Goal: Find contact information: Find contact information

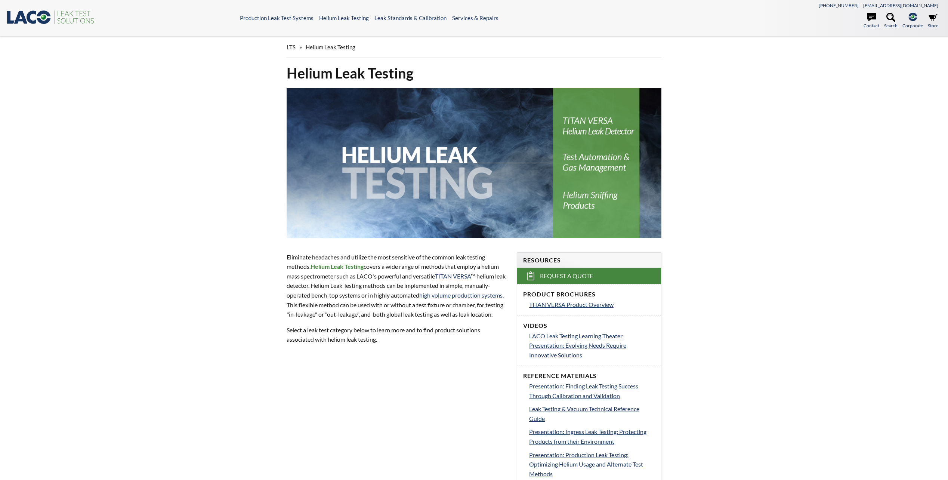
select select "Language Translate Widget"
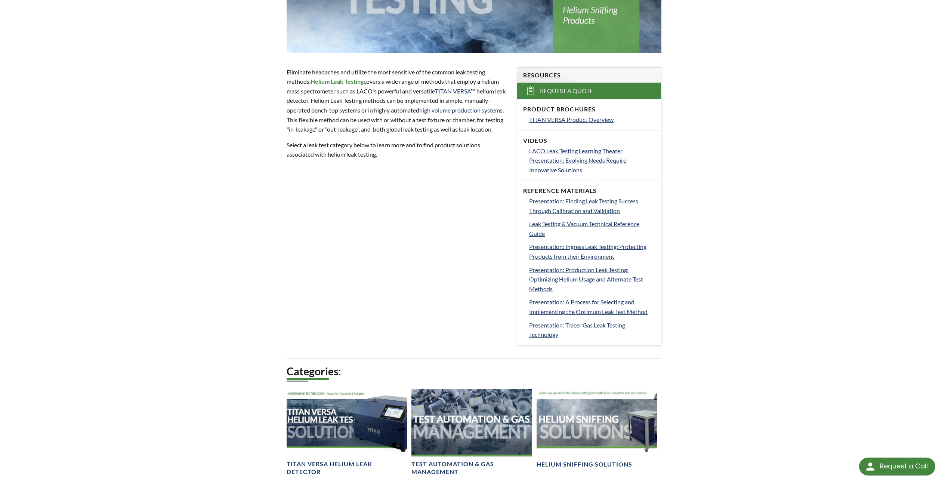
scroll to position [187, 0]
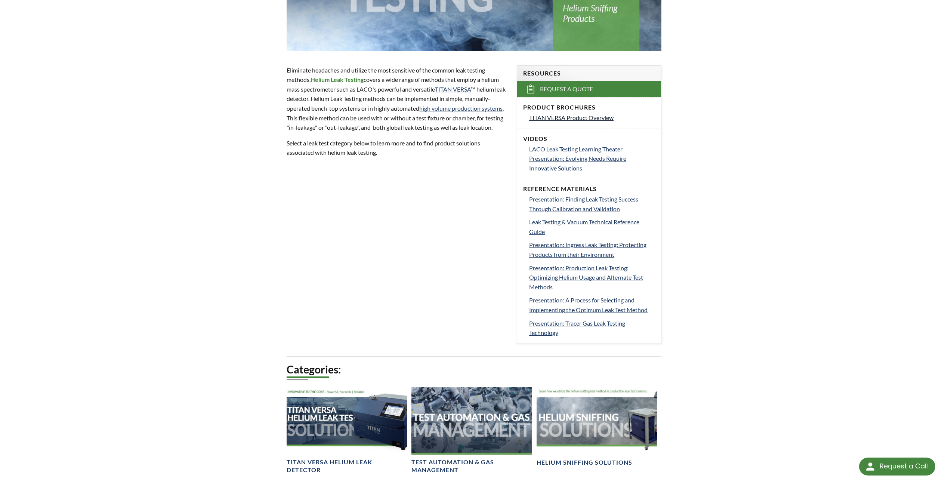
click at [559, 118] on span "TITAN VERSA Product Overview" at bounding box center [571, 117] width 84 height 7
click at [555, 200] on span "Presentation: Finding Leak Testing Success Through Calibration and Validation" at bounding box center [583, 203] width 109 height 17
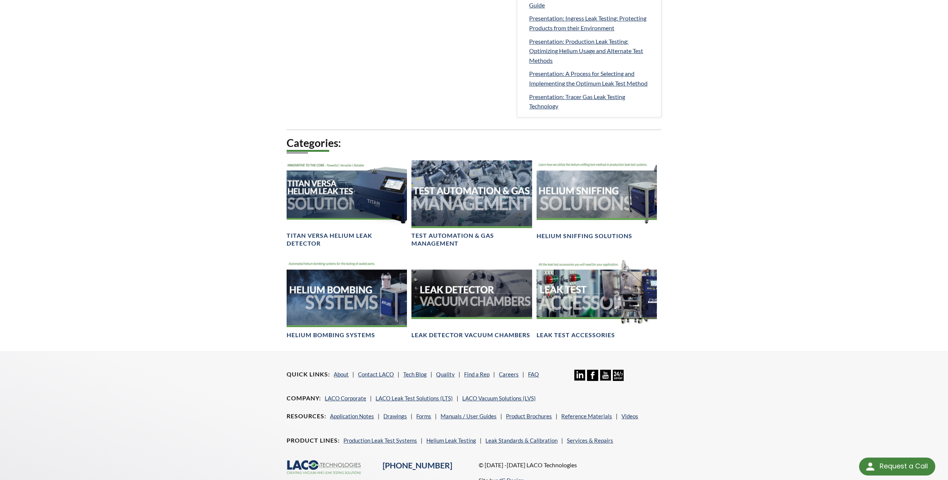
scroll to position [448, 0]
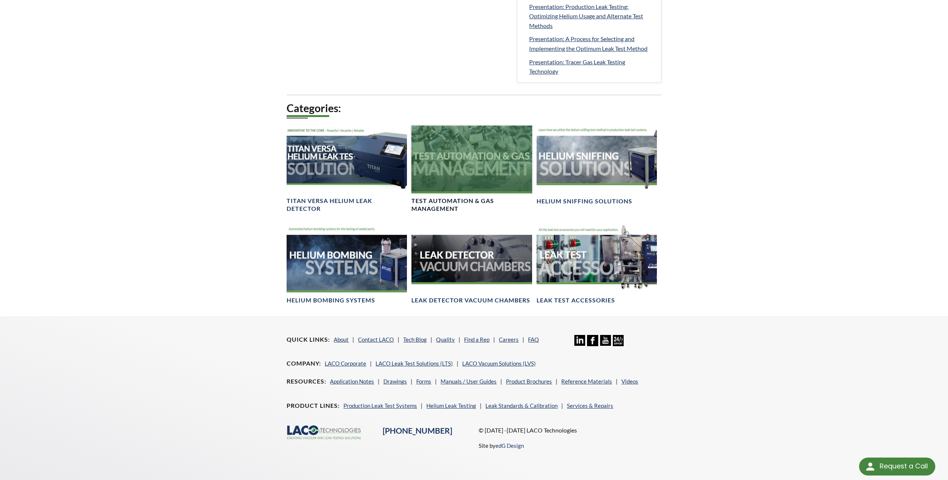
click at [469, 163] on div at bounding box center [472, 160] width 120 height 68
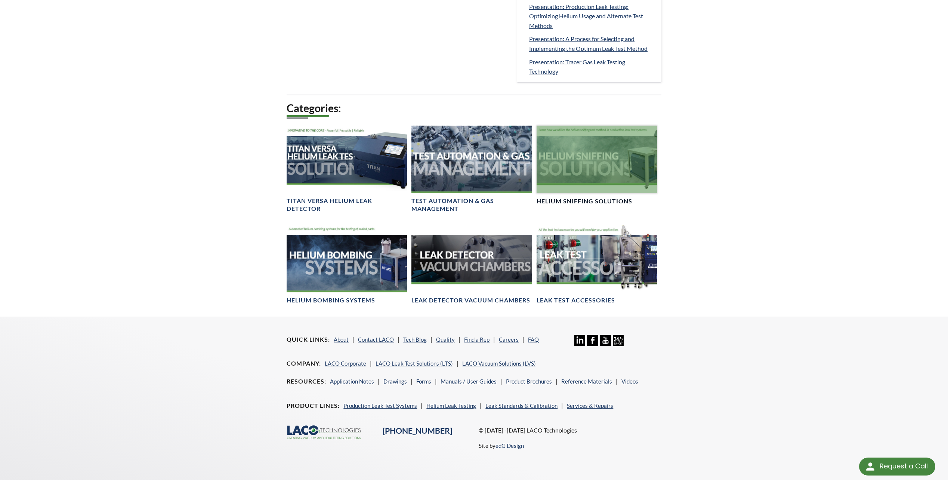
click at [587, 167] on div at bounding box center [597, 160] width 120 height 68
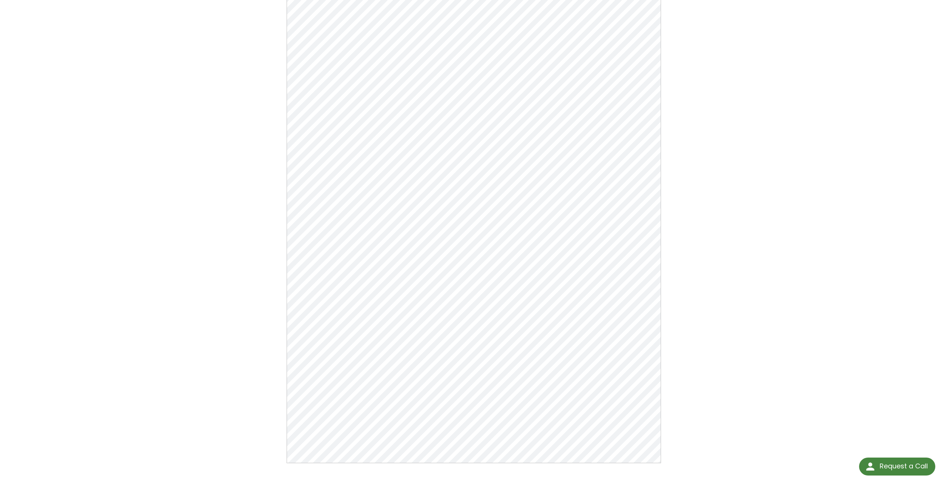
scroll to position [98, 0]
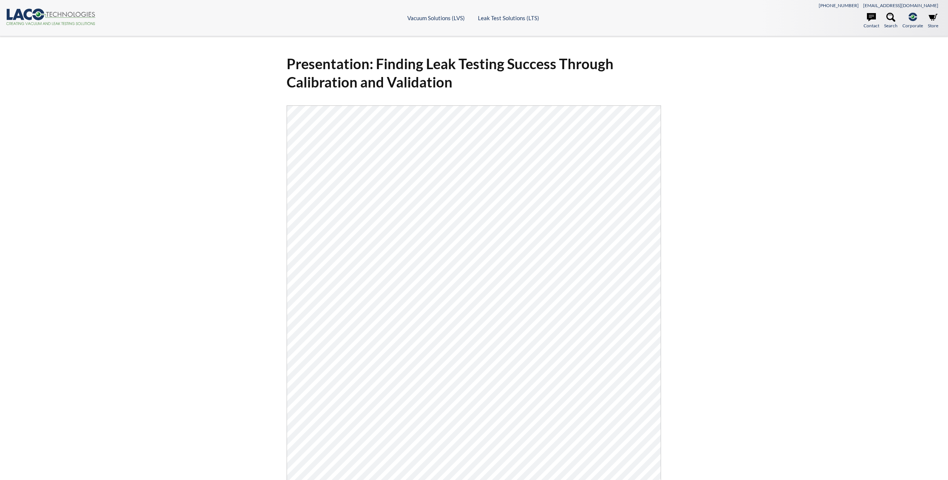
select select "Language Translate Widget"
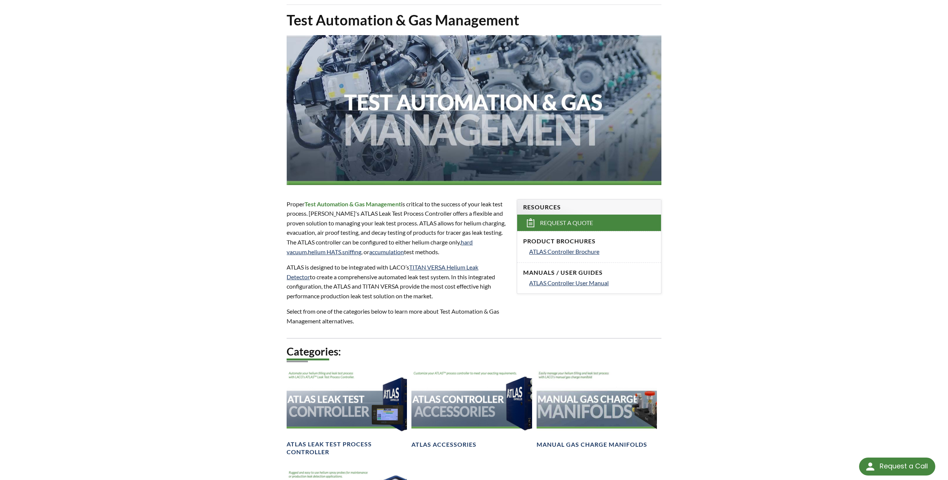
scroll to position [37, 0]
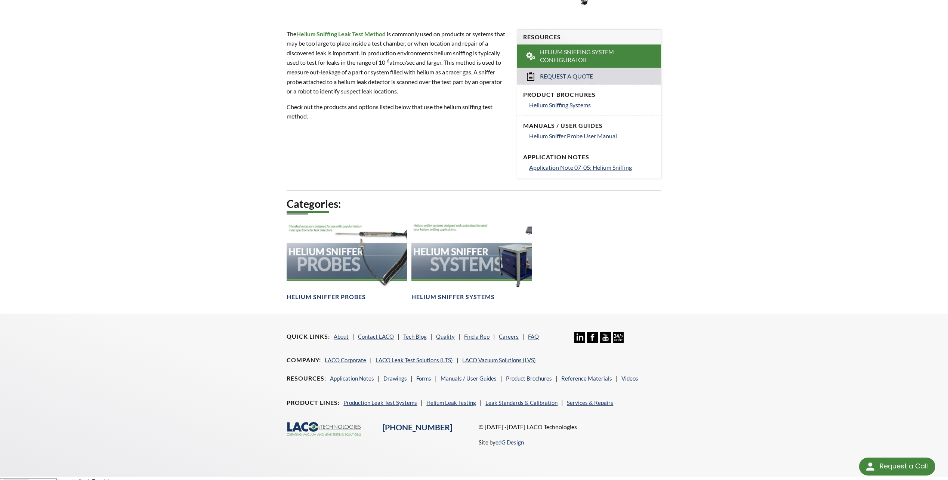
scroll to position [230, 0]
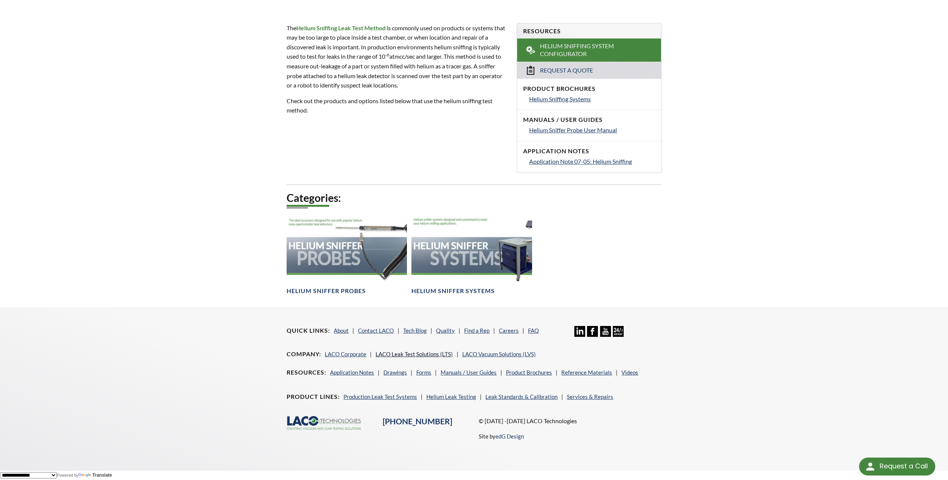
click at [433, 352] on link "LACO Leak Test Solutions (LTS)" at bounding box center [414, 354] width 77 height 7
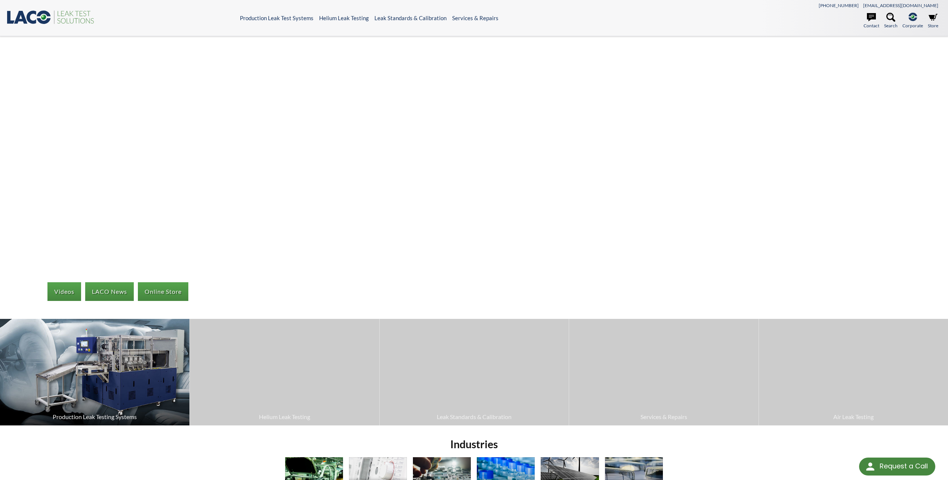
click at [108, 397] on img at bounding box center [95, 372] width 190 height 107
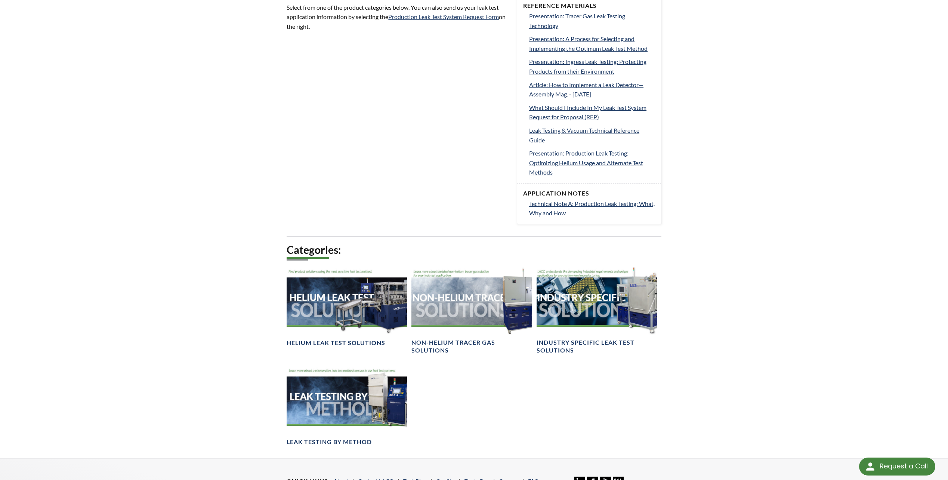
scroll to position [374, 0]
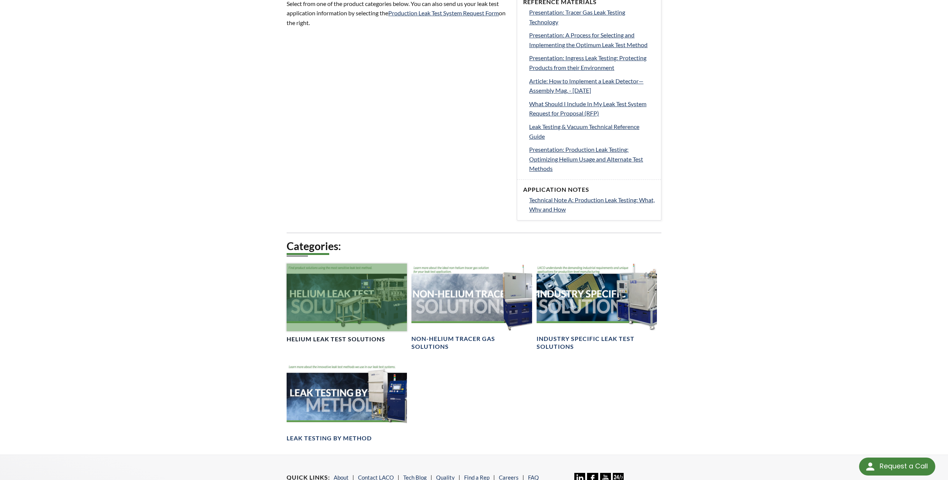
click at [330, 305] on div at bounding box center [347, 298] width 120 height 68
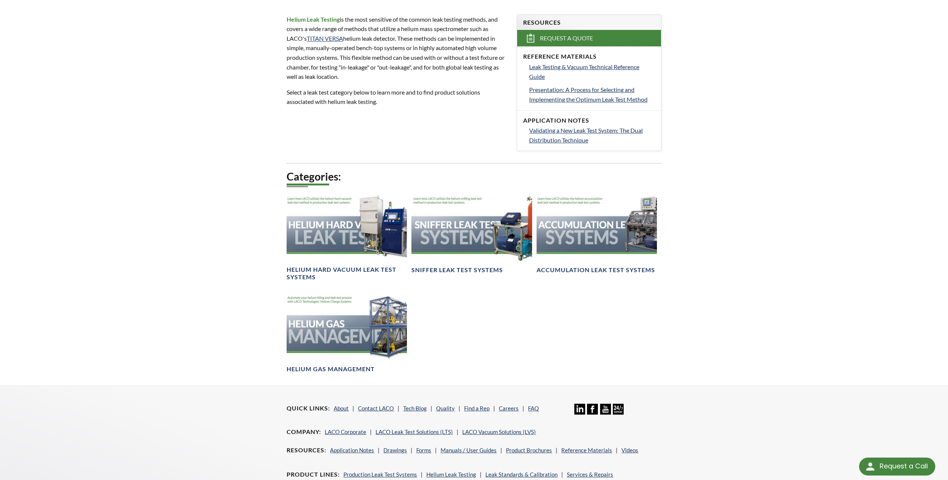
scroll to position [224, 0]
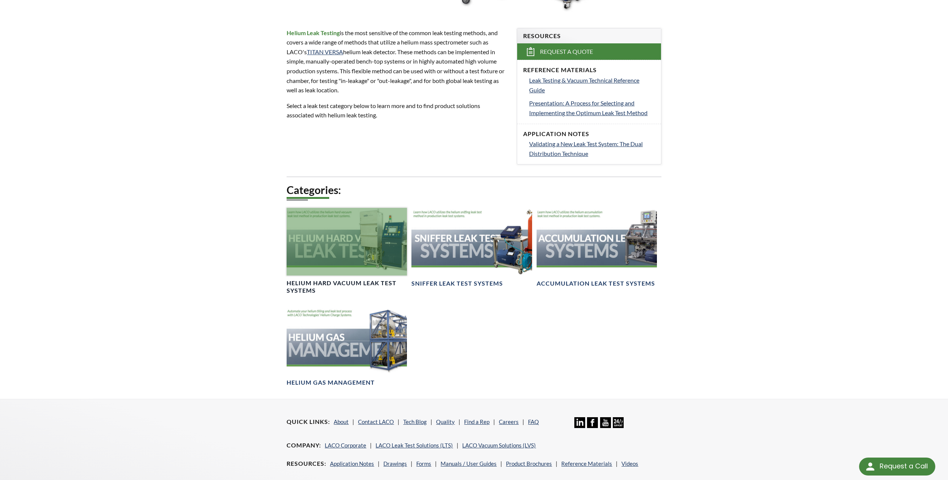
click at [371, 259] on div at bounding box center [347, 242] width 120 height 68
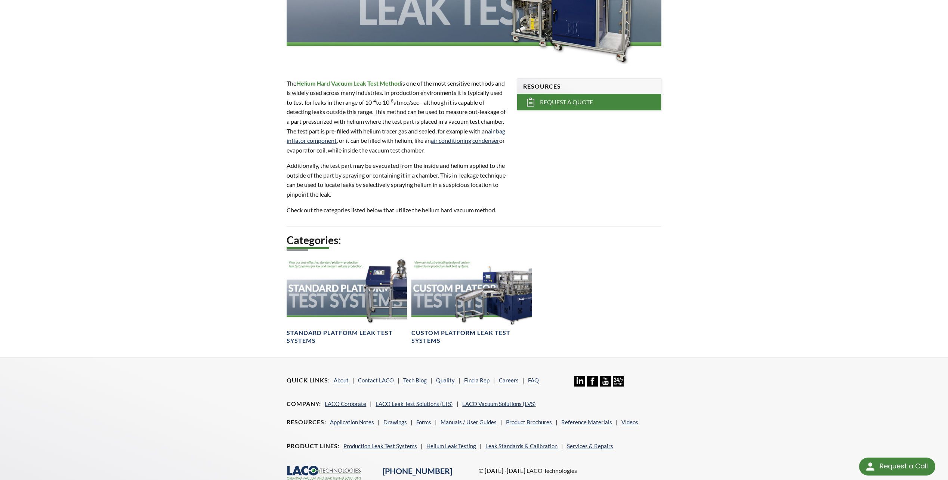
scroll to position [187, 0]
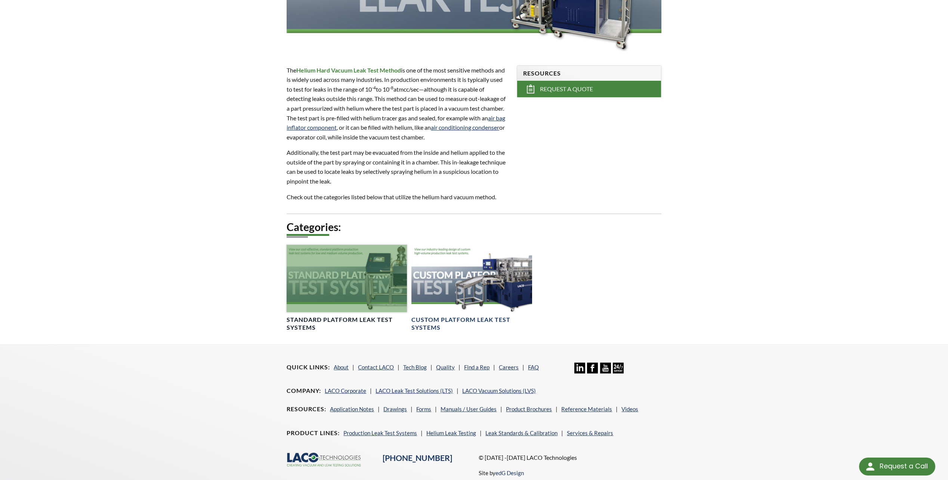
click at [365, 288] on div at bounding box center [347, 279] width 120 height 68
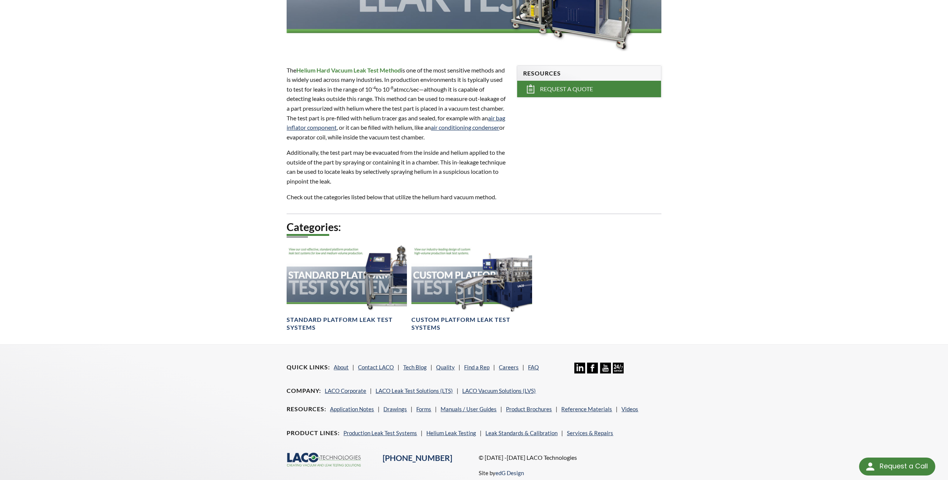
scroll to position [214, 0]
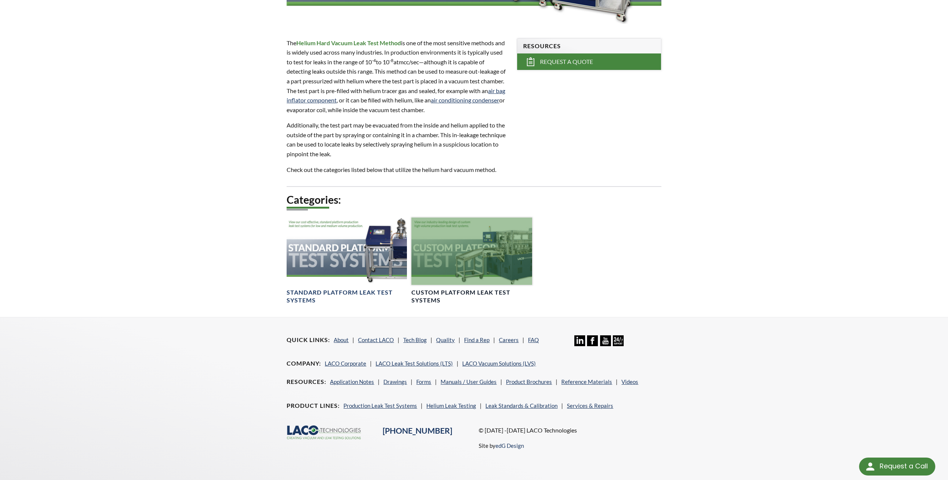
click at [471, 269] on div at bounding box center [472, 252] width 120 height 68
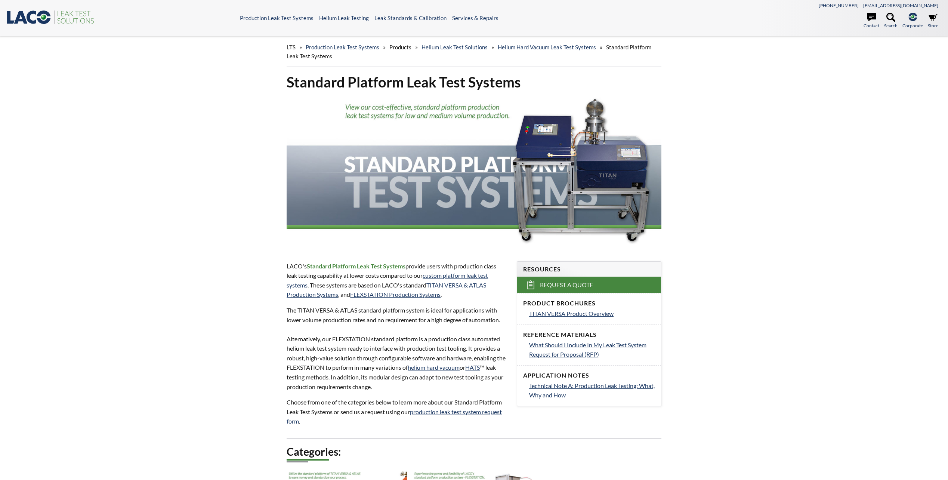
select select "Language Translate Widget"
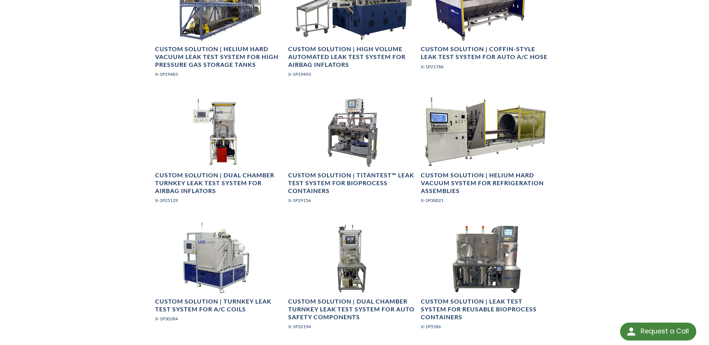
scroll to position [635, 0]
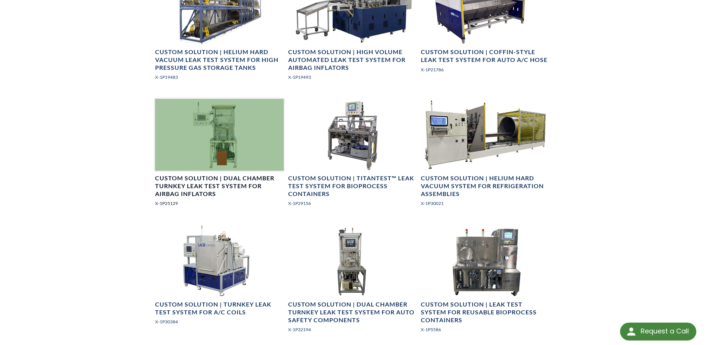
click at [204, 148] on div at bounding box center [219, 135] width 128 height 72
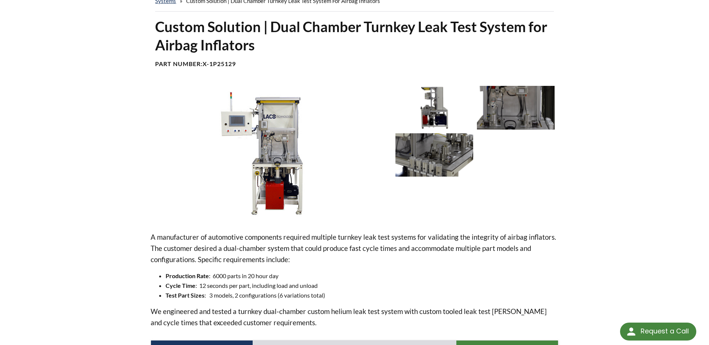
scroll to position [37, 0]
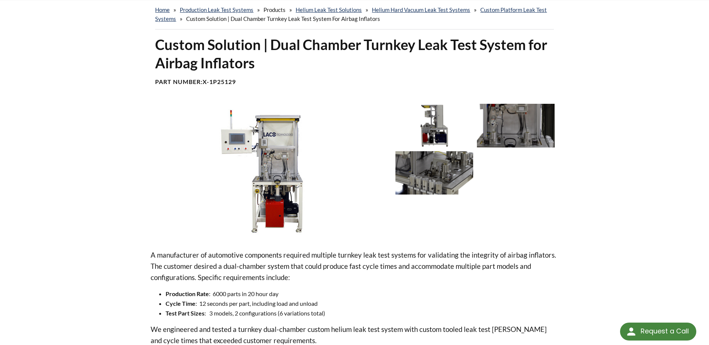
click at [286, 163] on img at bounding box center [270, 171] width 238 height 134
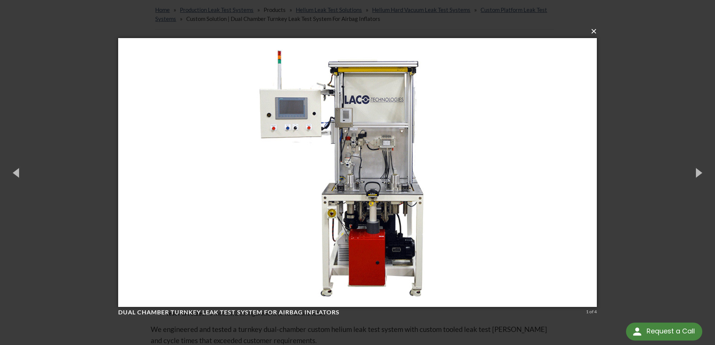
click at [593, 33] on button "×" at bounding box center [359, 31] width 478 height 16
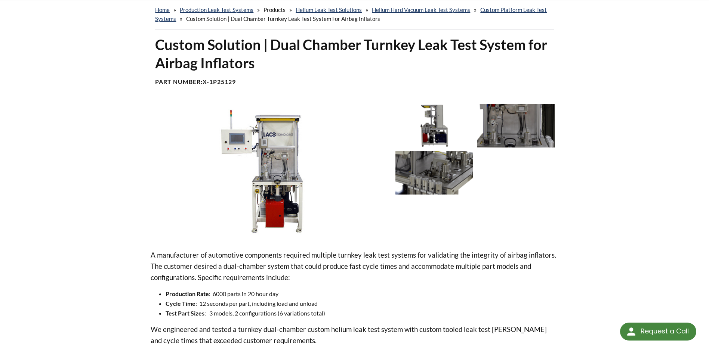
click at [427, 177] on img at bounding box center [434, 173] width 78 height 44
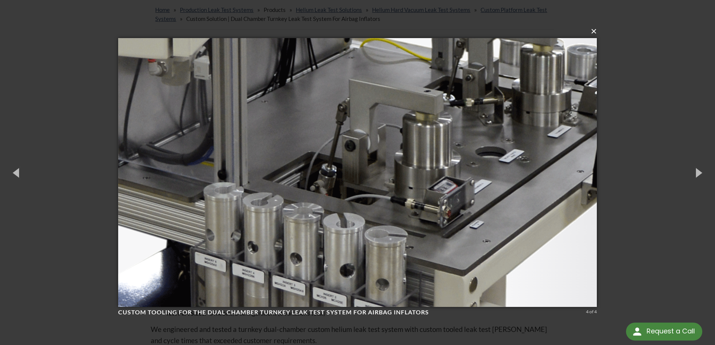
click at [594, 31] on button "×" at bounding box center [359, 31] width 478 height 16
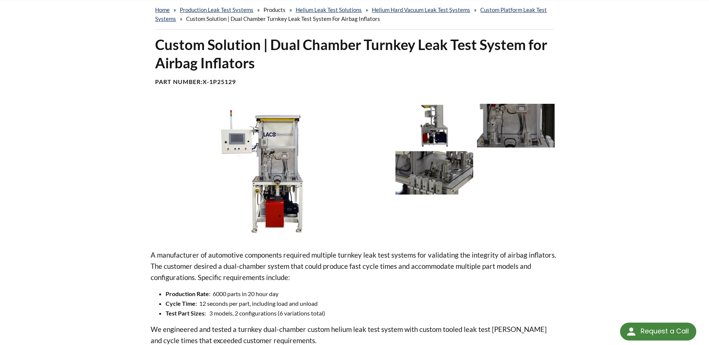
click at [58, 221] on div "home » Production Leak Test Systems » Products » Helium Leak Test Solutions » H…" at bounding box center [354, 304] width 709 height 610
click at [36, 129] on div "home » Production Leak Test Systems » Products » Helium Leak Test Solutions » H…" at bounding box center [354, 304] width 709 height 610
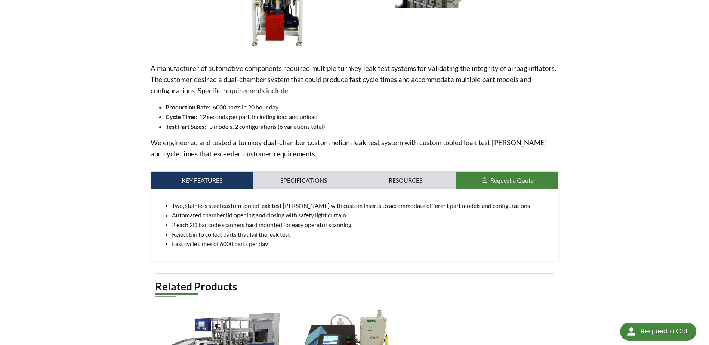
scroll to position [187, 0]
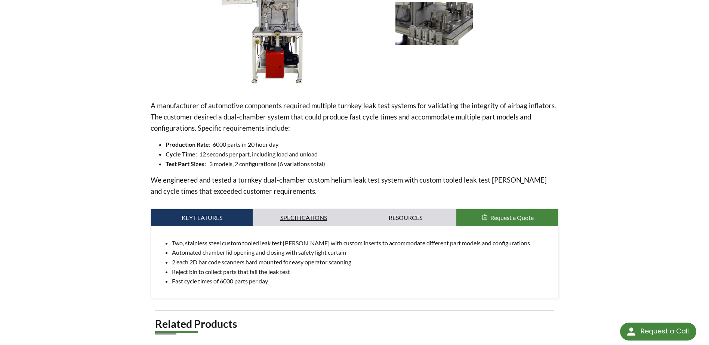
click at [323, 217] on link "Specifications" at bounding box center [304, 217] width 102 height 17
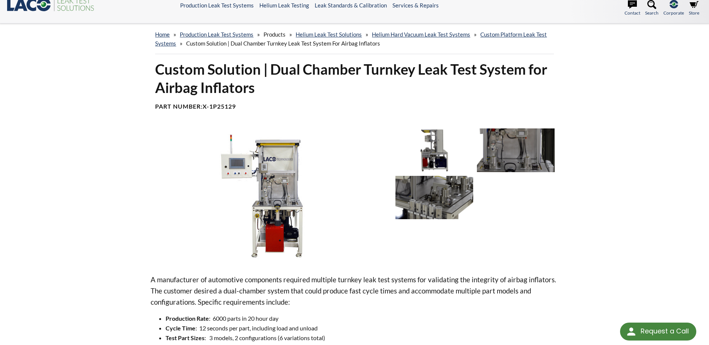
scroll to position [0, 0]
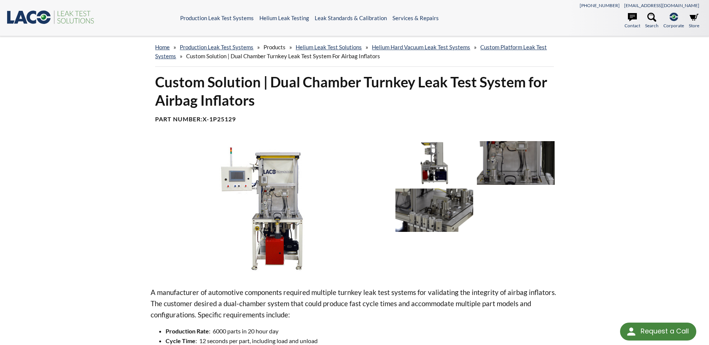
click at [426, 223] on img at bounding box center [434, 211] width 78 height 44
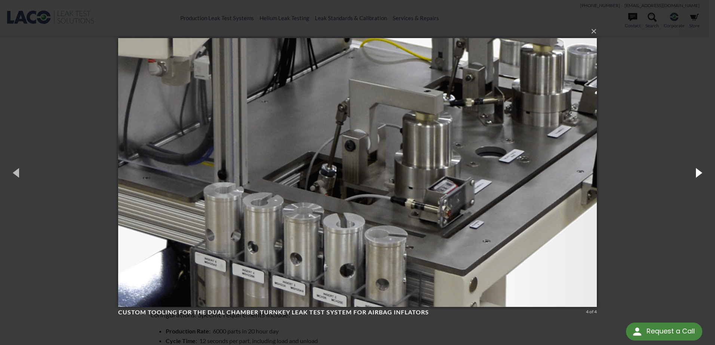
click at [697, 170] on button "button" at bounding box center [698, 172] width 34 height 41
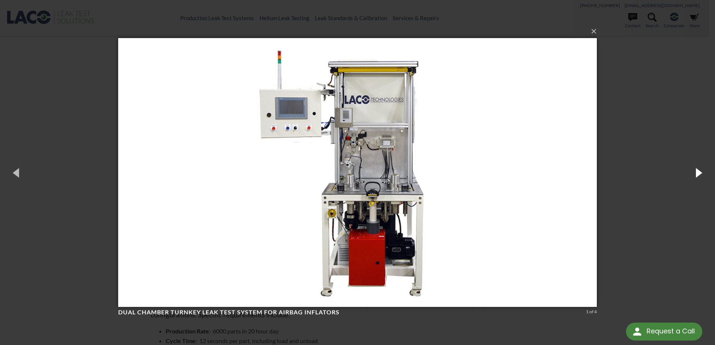
click at [697, 170] on button "button" at bounding box center [698, 172] width 34 height 41
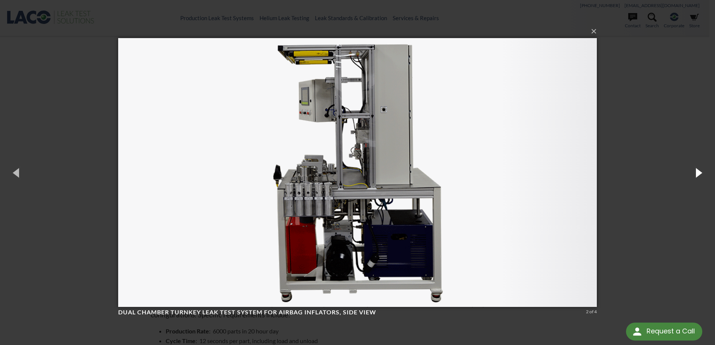
click at [697, 170] on button "button" at bounding box center [698, 172] width 34 height 41
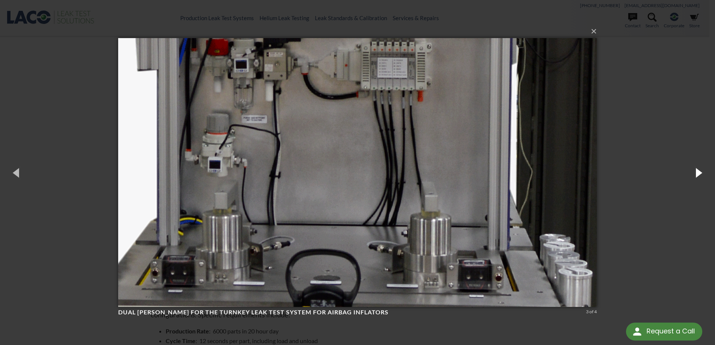
click at [697, 170] on button "button" at bounding box center [698, 172] width 34 height 41
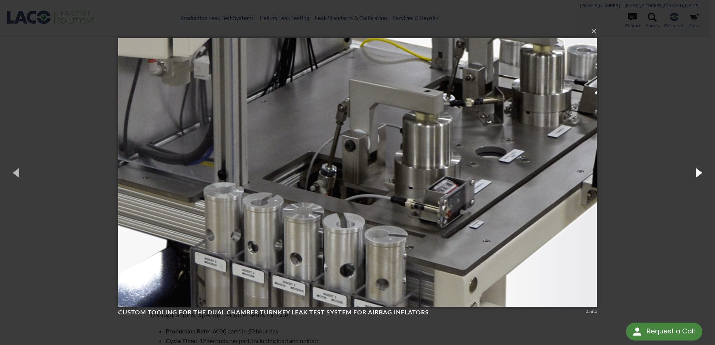
click at [699, 176] on button "button" at bounding box center [698, 172] width 34 height 41
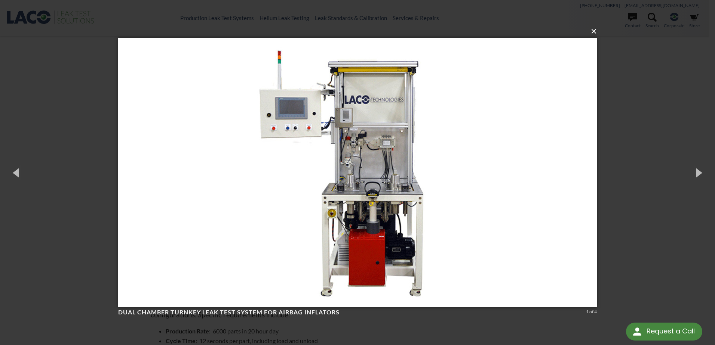
click at [597, 31] on button "×" at bounding box center [359, 31] width 478 height 16
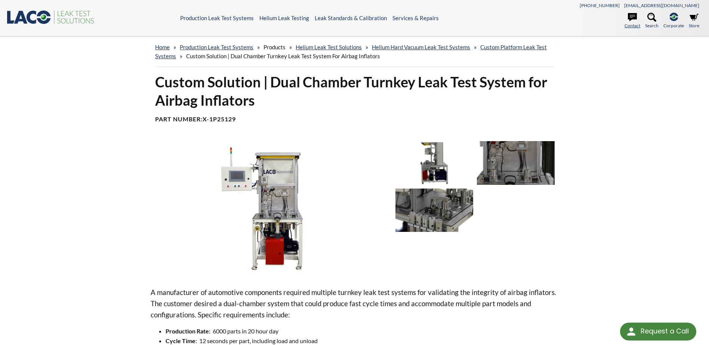
click at [634, 24] on link "Contact" at bounding box center [633, 21] width 16 height 16
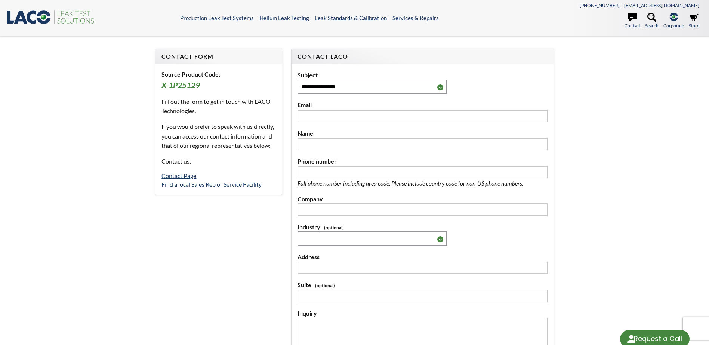
select select "Language Translate Widget"
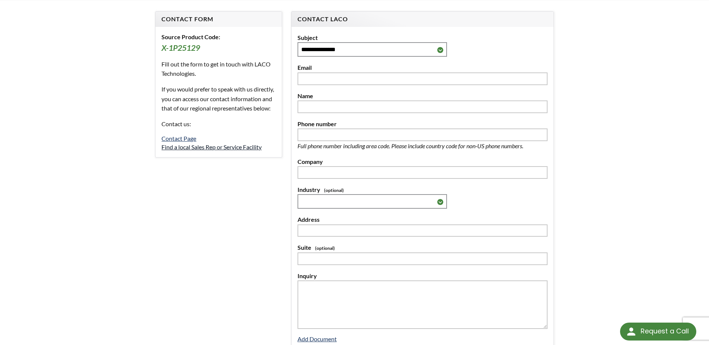
click at [179, 151] on link "Find a local Sales Rep or Service Facility" at bounding box center [211, 147] width 100 height 7
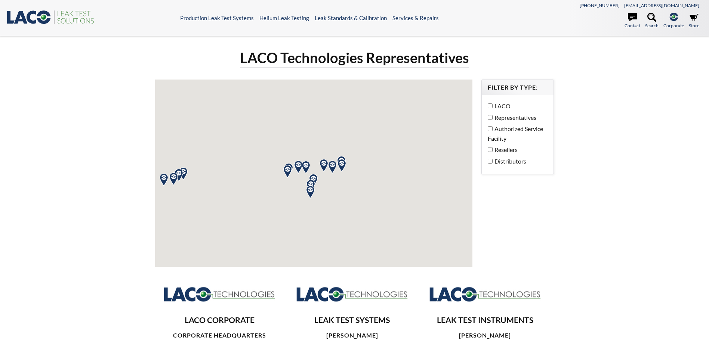
select select "Language Translate Widget"
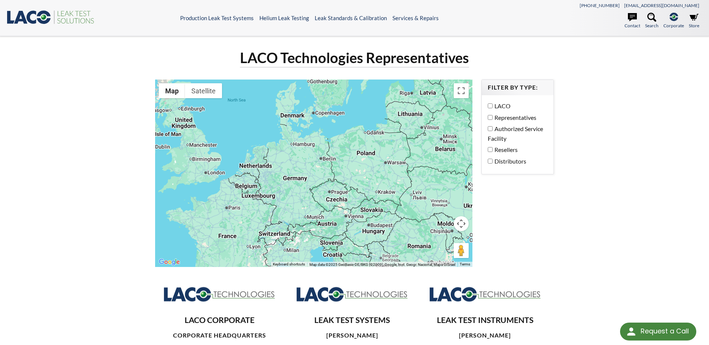
drag, startPoint x: 351, startPoint y: 92, endPoint x: 339, endPoint y: 133, distance: 42.4
click at [339, 133] on div at bounding box center [313, 174] width 317 height 188
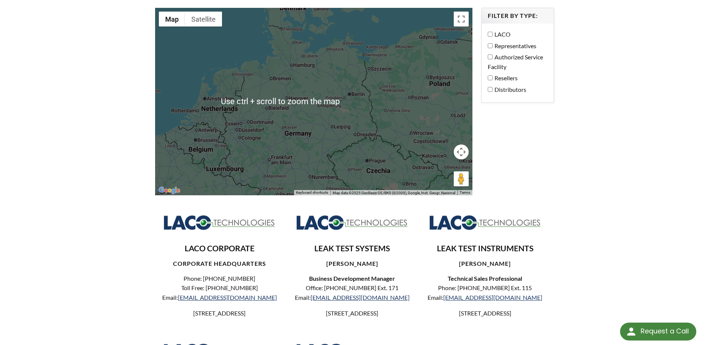
scroll to position [112, 0]
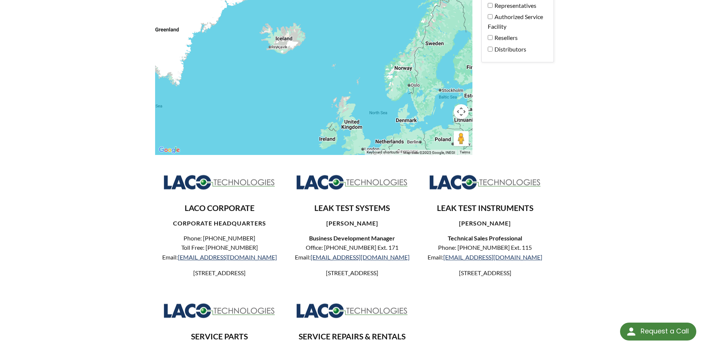
drag, startPoint x: 271, startPoint y: 53, endPoint x: 380, endPoint y: 122, distance: 129.0
click at [380, 122] on div at bounding box center [313, 61] width 317 height 188
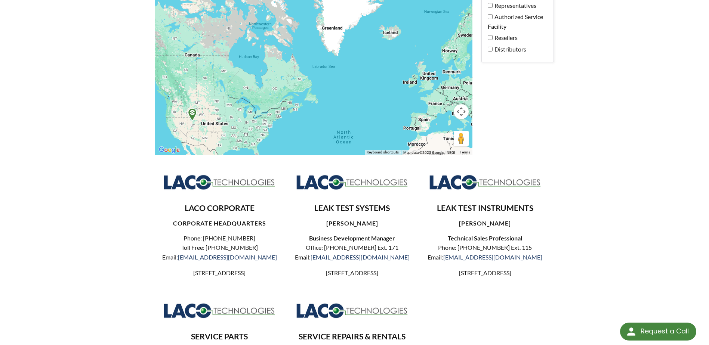
drag, startPoint x: 295, startPoint y: 121, endPoint x: 361, endPoint y: 85, distance: 75.4
click at [361, 85] on div at bounding box center [313, 61] width 317 height 188
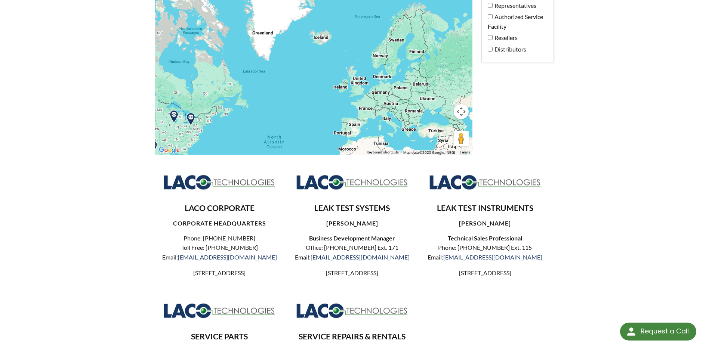
drag, startPoint x: 440, startPoint y: 58, endPoint x: 369, endPoint y: 63, distance: 70.4
click at [369, 63] on div at bounding box center [313, 61] width 317 height 188
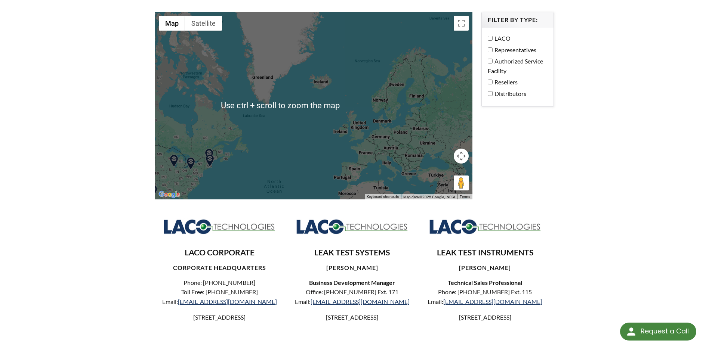
scroll to position [0, 0]
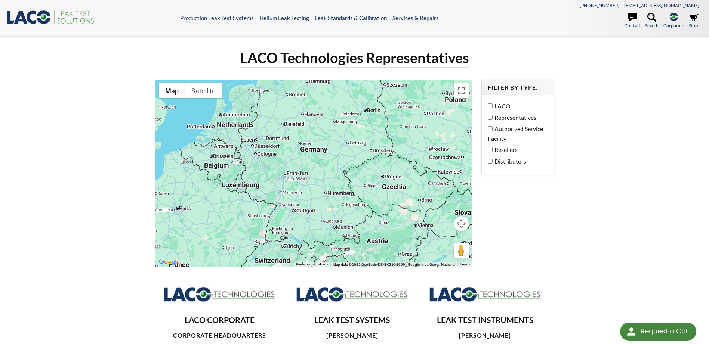
drag, startPoint x: 390, startPoint y: 202, endPoint x: 412, endPoint y: 93, distance: 111.3
click at [412, 93] on div at bounding box center [313, 174] width 317 height 188
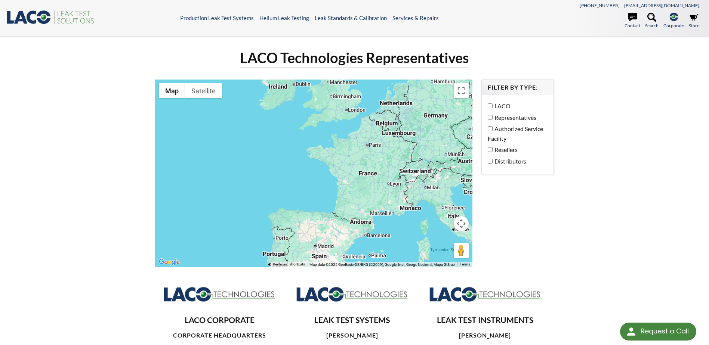
drag, startPoint x: 343, startPoint y: 132, endPoint x: 418, endPoint y: 127, distance: 74.9
click at [418, 127] on div at bounding box center [313, 174] width 317 height 188
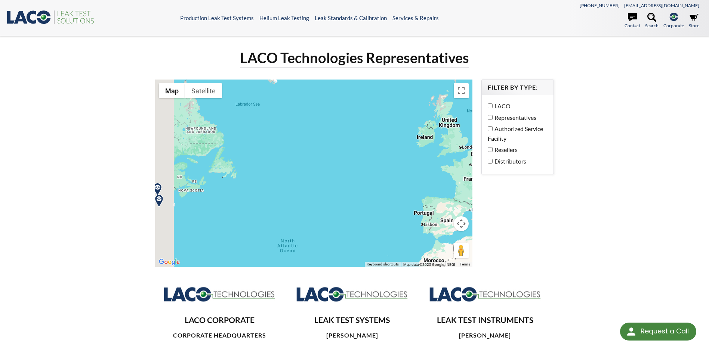
drag, startPoint x: 287, startPoint y: 166, endPoint x: 373, endPoint y: 194, distance: 90.3
click at [373, 197] on div at bounding box center [313, 174] width 317 height 188
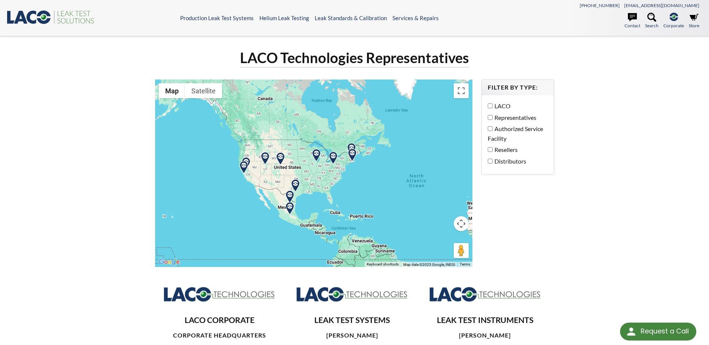
drag, startPoint x: 271, startPoint y: 191, endPoint x: 361, endPoint y: 168, distance: 92.9
click at [361, 169] on div at bounding box center [313, 174] width 317 height 188
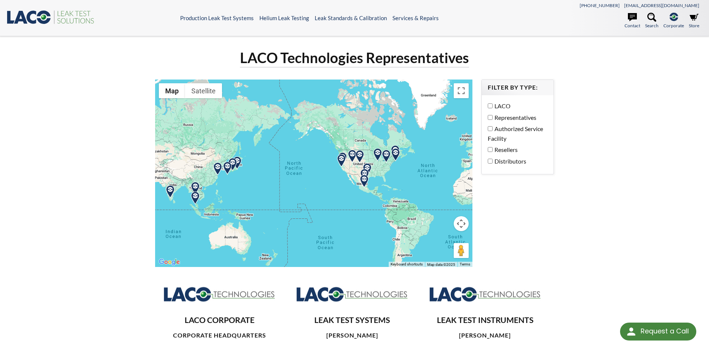
drag, startPoint x: 434, startPoint y: 168, endPoint x: 473, endPoint y: 164, distance: 39.1
click at [473, 164] on div "← Move left → Move right ↑ Move up ↓ Move down + Zoom in - Zoom out Home Jump l…" at bounding box center [314, 180] width 326 height 200
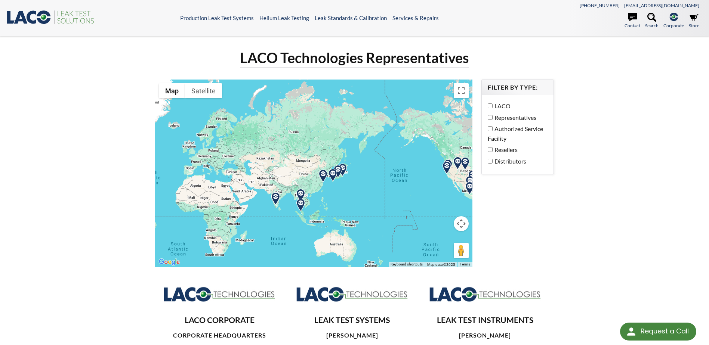
drag, startPoint x: 313, startPoint y: 167, endPoint x: 395, endPoint y: 171, distance: 82.7
click at [395, 171] on div at bounding box center [313, 174] width 317 height 188
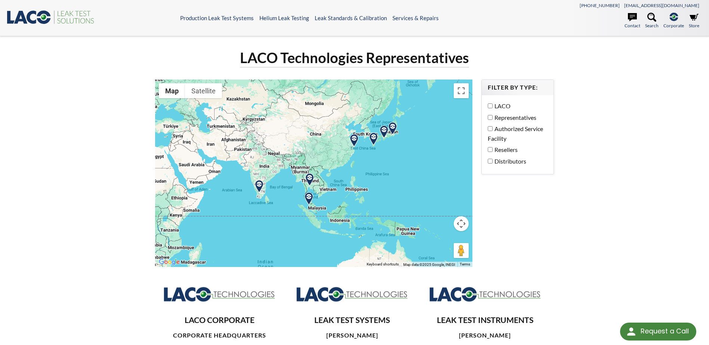
drag, startPoint x: 320, startPoint y: 186, endPoint x: 341, endPoint y: 164, distance: 30.2
click at [341, 164] on div at bounding box center [313, 174] width 317 height 188
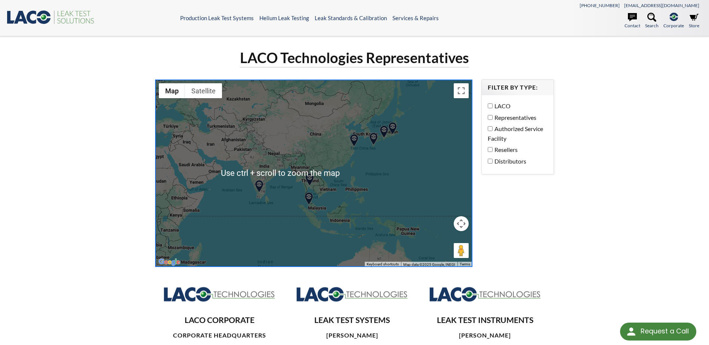
scroll to position [37, 0]
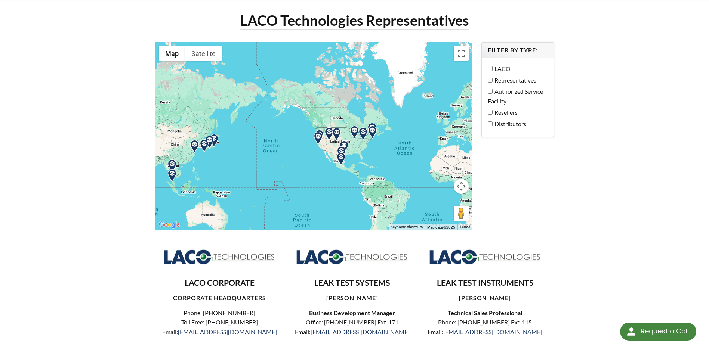
drag, startPoint x: 419, startPoint y: 128, endPoint x: 229, endPoint y: 159, distance: 192.4
click at [229, 159] on div at bounding box center [313, 136] width 317 height 188
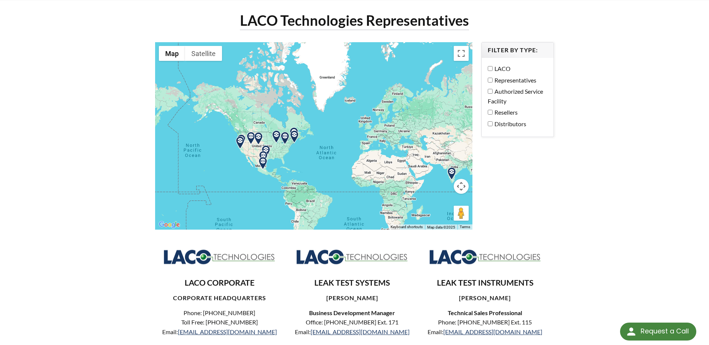
drag, startPoint x: 403, startPoint y: 145, endPoint x: 343, endPoint y: 150, distance: 60.3
click at [343, 150] on div at bounding box center [313, 136] width 317 height 188
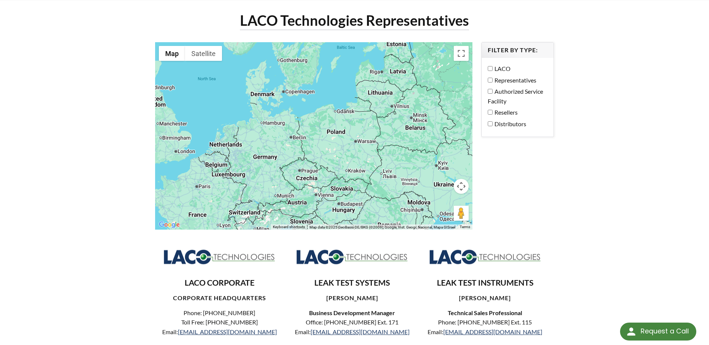
drag, startPoint x: 428, startPoint y: 155, endPoint x: 368, endPoint y: 67, distance: 106.8
click at [368, 67] on div at bounding box center [313, 136] width 317 height 188
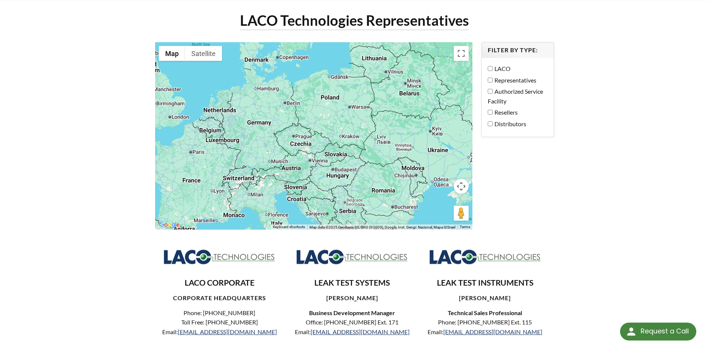
drag, startPoint x: 373, startPoint y: 102, endPoint x: 363, endPoint y: 75, distance: 29.2
click at [363, 75] on div at bounding box center [313, 136] width 317 height 188
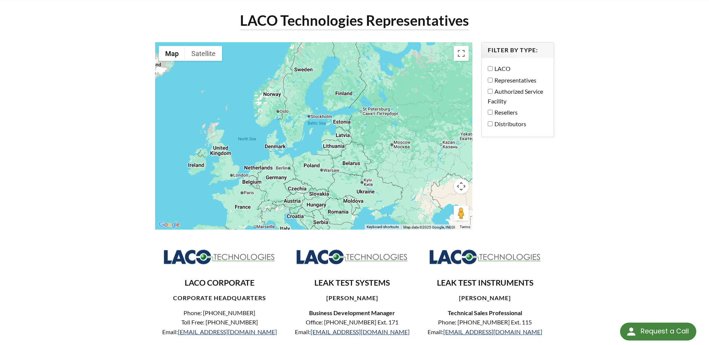
drag, startPoint x: 346, startPoint y: 52, endPoint x: 311, endPoint y: 127, distance: 82.3
click at [311, 127] on div at bounding box center [313, 136] width 317 height 188
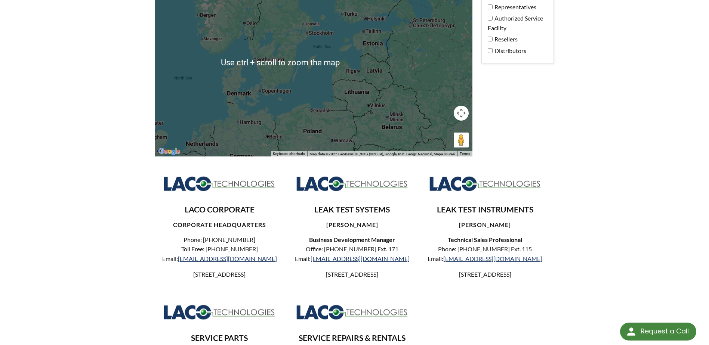
scroll to position [112, 0]
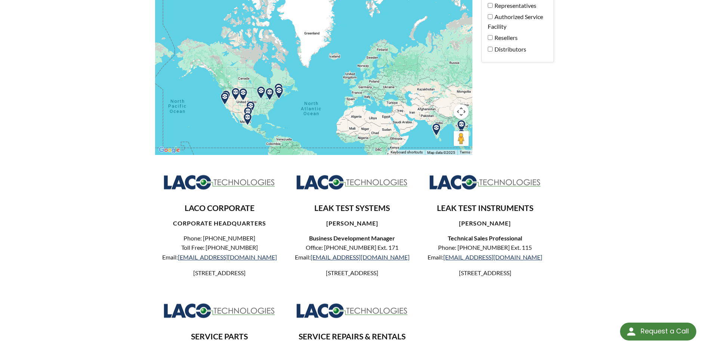
drag, startPoint x: 330, startPoint y: 109, endPoint x: 373, endPoint y: 76, distance: 53.9
click at [373, 76] on div at bounding box center [313, 61] width 317 height 188
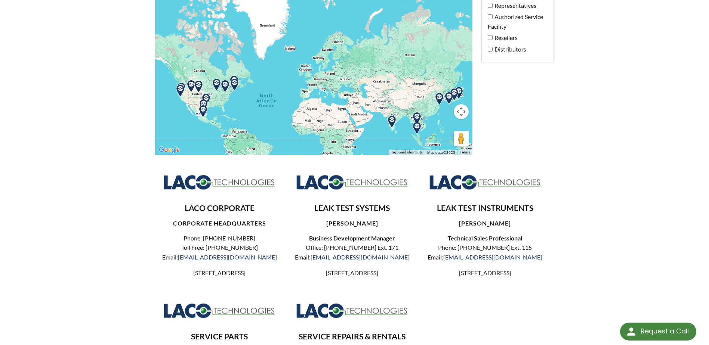
drag, startPoint x: 374, startPoint y: 84, endPoint x: 331, endPoint y: 74, distance: 44.0
click at [331, 74] on div at bounding box center [313, 61] width 317 height 188
